Goal: Information Seeking & Learning: Understand process/instructions

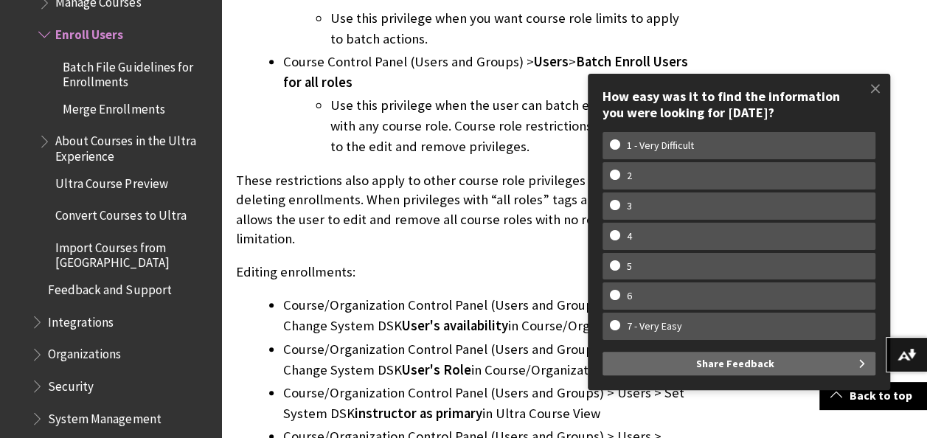
scroll to position [3163, 0]
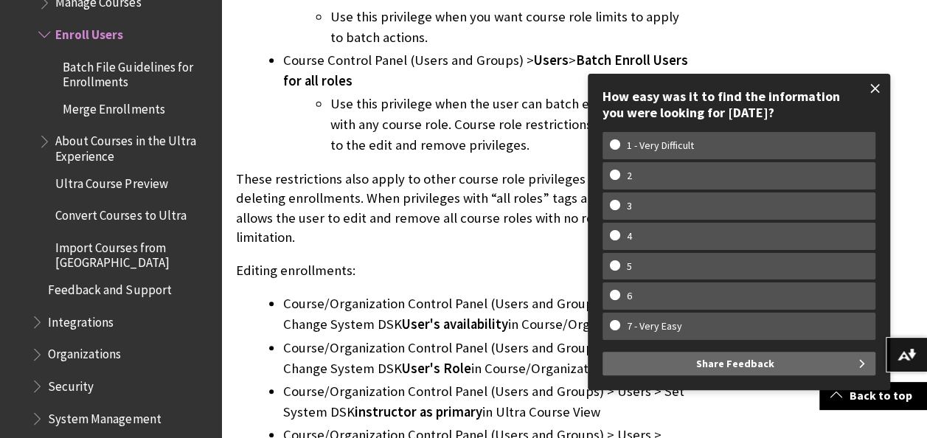
click at [882, 87] on span at bounding box center [875, 88] width 31 height 31
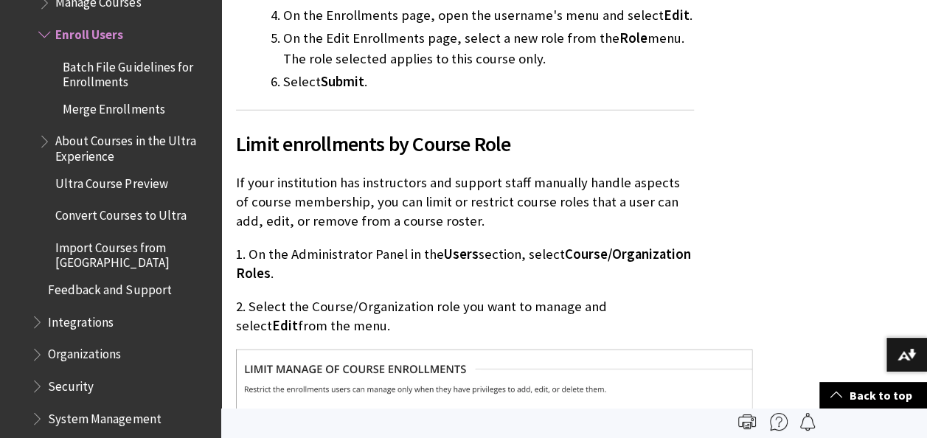
scroll to position [1680, 0]
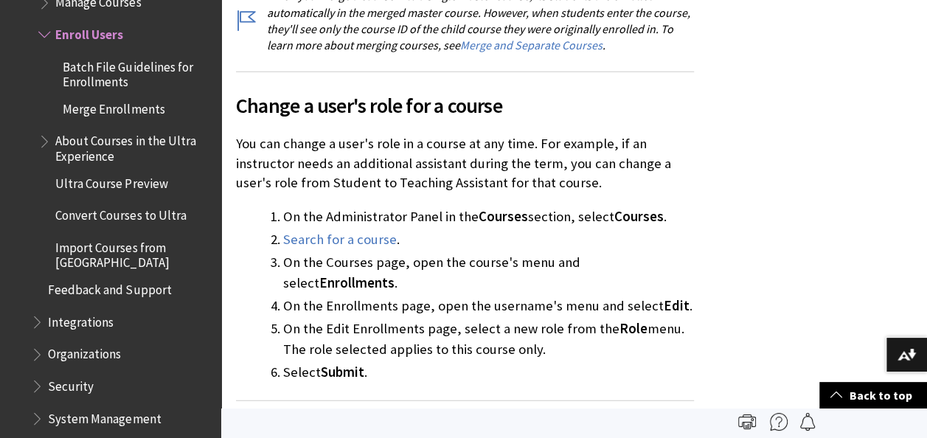
click at [87, 37] on span "Enroll Users" at bounding box center [89, 32] width 68 height 20
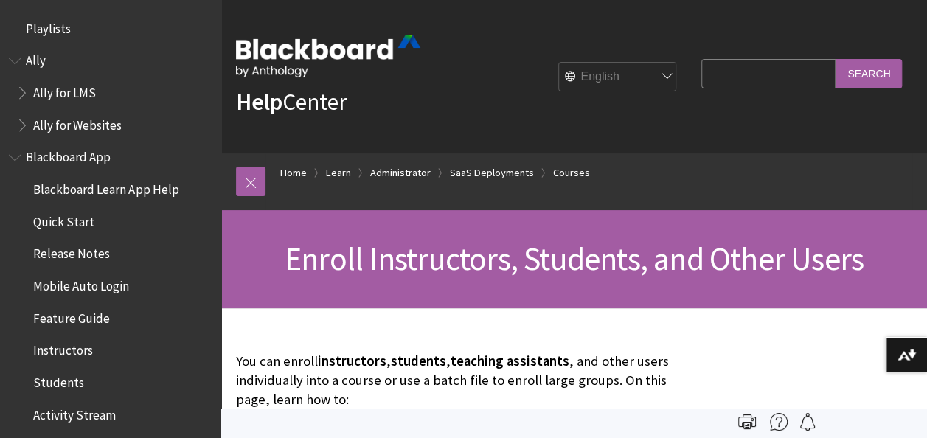
scroll to position [1807, 0]
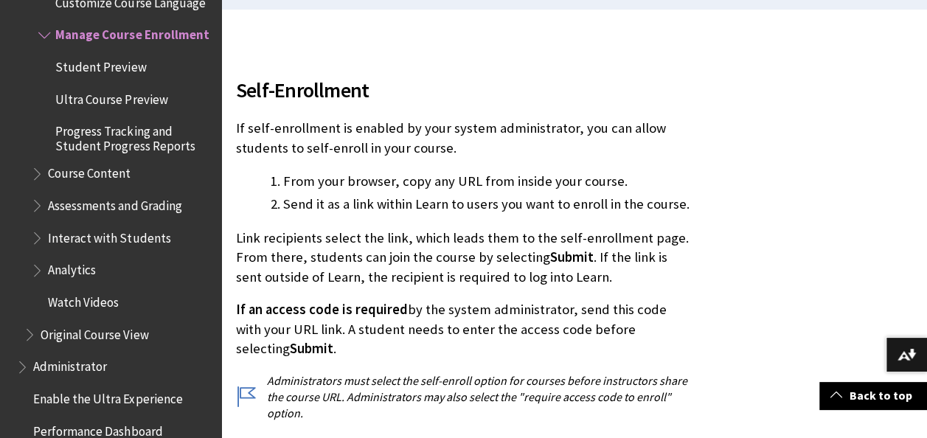
scroll to position [416, 0]
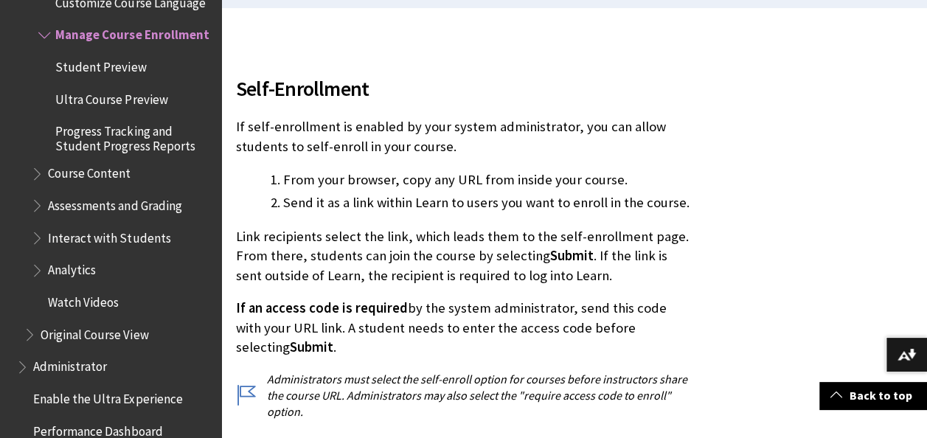
click at [109, 102] on span "Ultra Course Preview" at bounding box center [111, 97] width 112 height 20
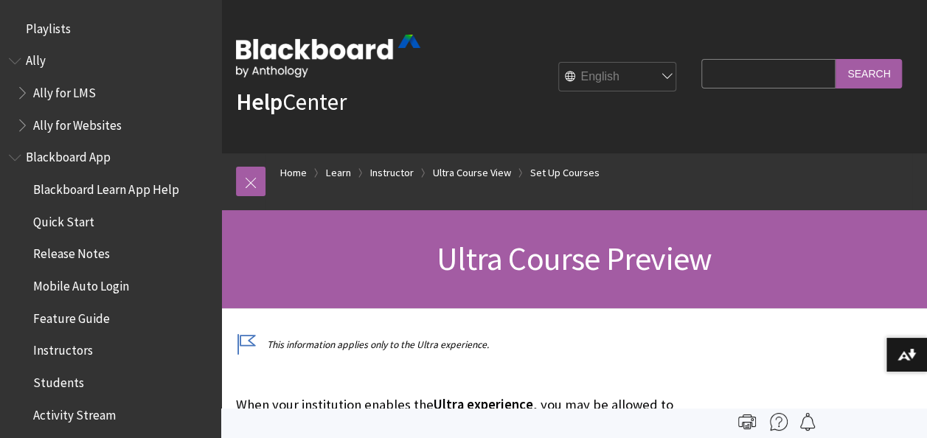
scroll to position [2287, 0]
